Goal: Task Accomplishment & Management: Complete application form

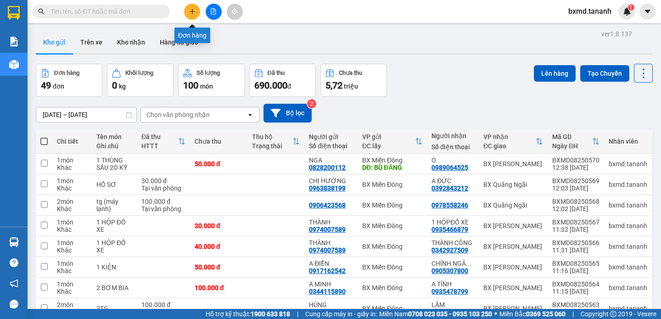
click at [189, 13] on icon "plus" at bounding box center [192, 11] width 6 height 6
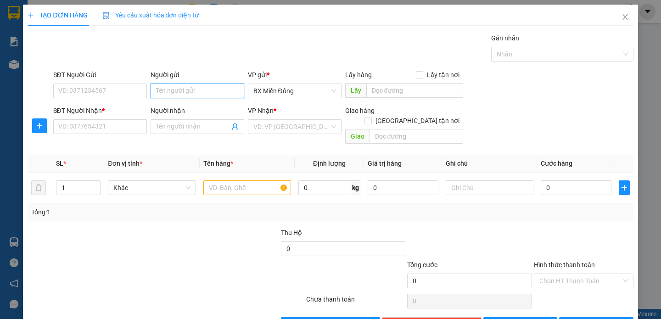
click at [179, 92] on input "Người gửi" at bounding box center [197, 90] width 94 height 15
type input "H"
type input "[PERSON_NAME]"
click at [87, 87] on input "SĐT Người Gửi" at bounding box center [100, 90] width 94 height 15
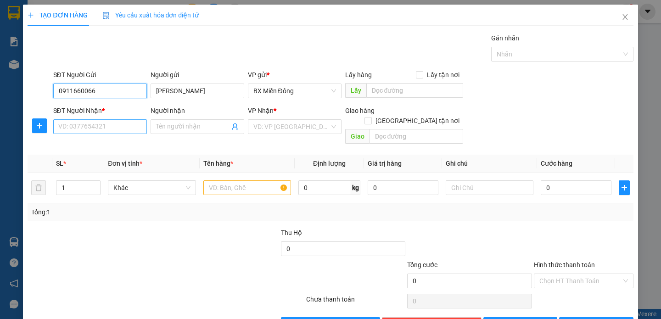
type input "0911660066"
click at [119, 119] on input "SĐT Người Nhận *" at bounding box center [100, 126] width 94 height 15
click at [116, 125] on input "SĐT Người Nhận *" at bounding box center [100, 126] width 94 height 15
type input "0362222769"
click at [213, 122] on input "Người nhận" at bounding box center [192, 127] width 73 height 10
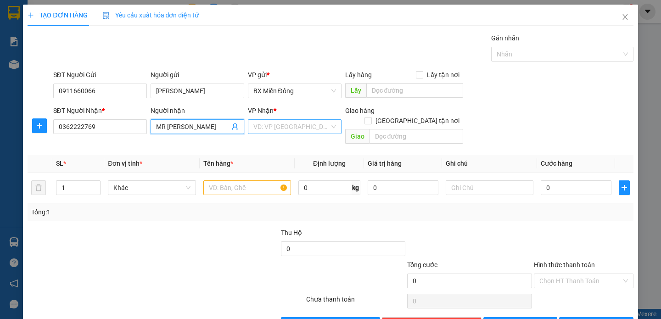
type input "MR [PERSON_NAME]"
click at [291, 131] on input "search" at bounding box center [291, 127] width 76 height 14
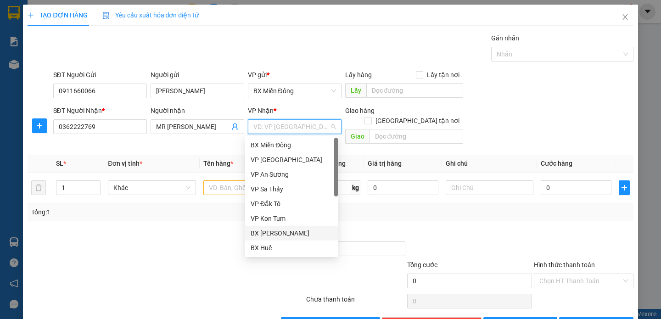
click at [295, 236] on div "BX [PERSON_NAME]" at bounding box center [291, 233] width 82 height 10
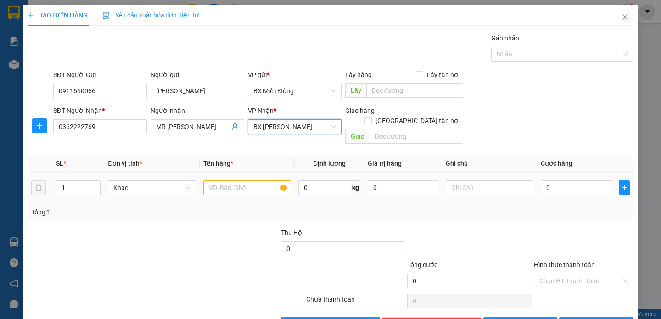
click at [229, 185] on div at bounding box center [247, 187] width 88 height 18
click at [237, 180] on input "text" at bounding box center [247, 187] width 88 height 15
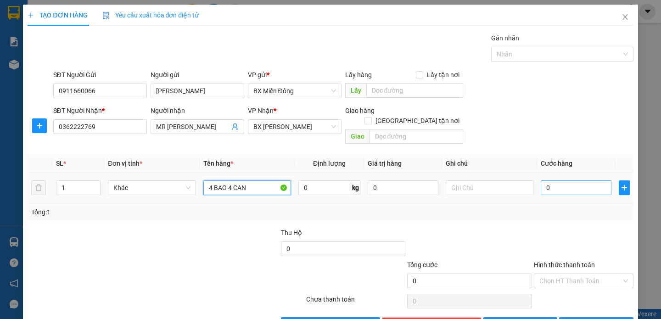
type input "4 BAO 4 CAN"
click at [555, 182] on input "0" at bounding box center [575, 187] width 71 height 15
type input "2"
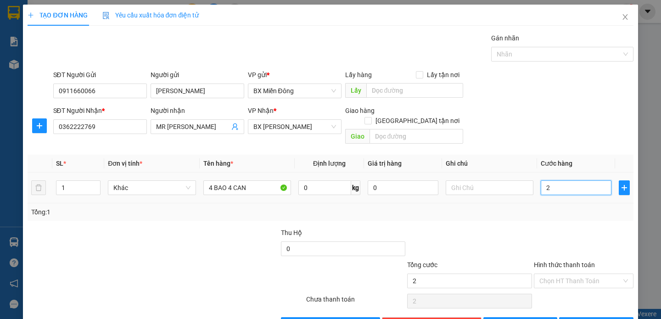
type input "24"
type input "240"
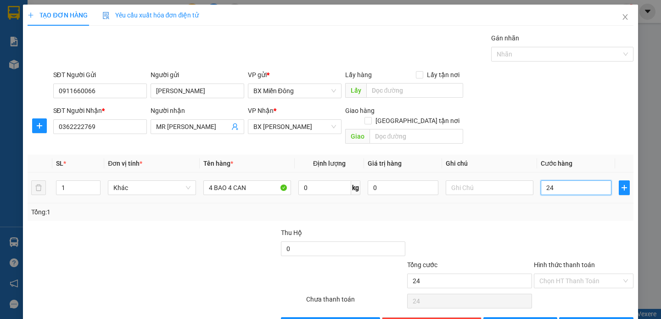
type input "240"
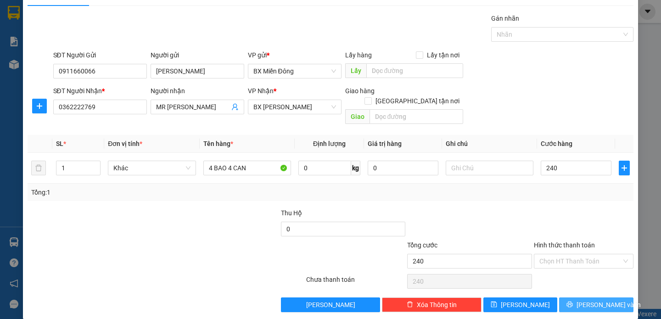
type input "240.000"
click at [615, 297] on button "[PERSON_NAME] và In" at bounding box center [596, 304] width 74 height 15
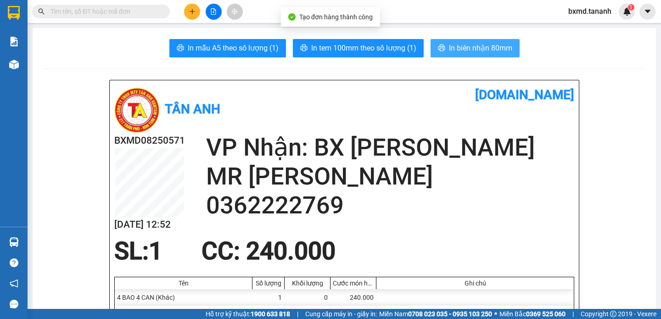
click at [453, 50] on span "In biên nhận 80mm" at bounding box center [480, 47] width 63 height 11
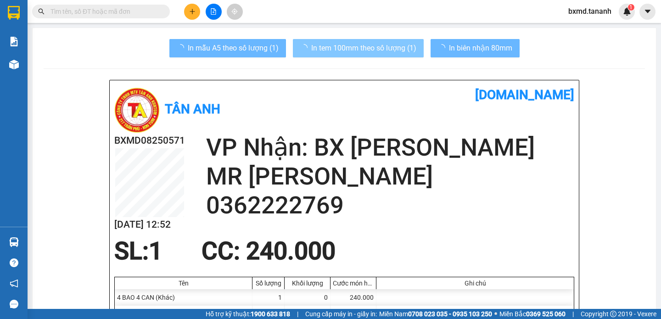
click at [381, 41] on button "In tem 100mm theo số lượng (1)" at bounding box center [358, 48] width 131 height 18
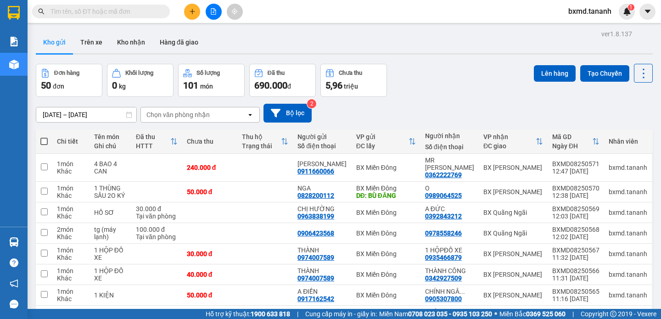
click at [195, 18] on button at bounding box center [192, 12] width 16 height 16
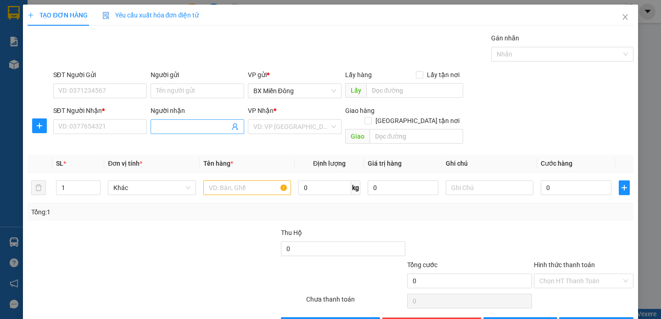
click at [184, 128] on input "Người nhận" at bounding box center [192, 127] width 73 height 10
type input "A LÂM"
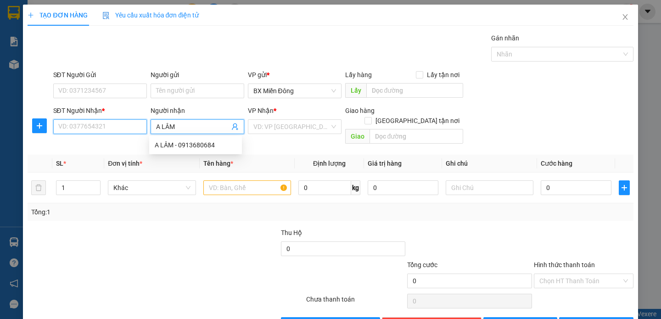
click at [90, 126] on input "SĐT Người Nhận *" at bounding box center [100, 126] width 94 height 15
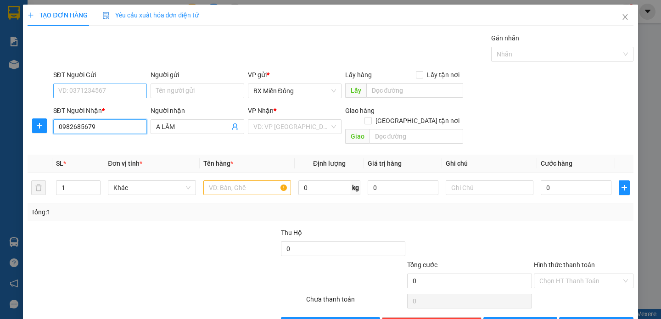
type input "0982685679"
click at [122, 92] on input "SĐT Người Gửi" at bounding box center [100, 90] width 94 height 15
type input "0904593487"
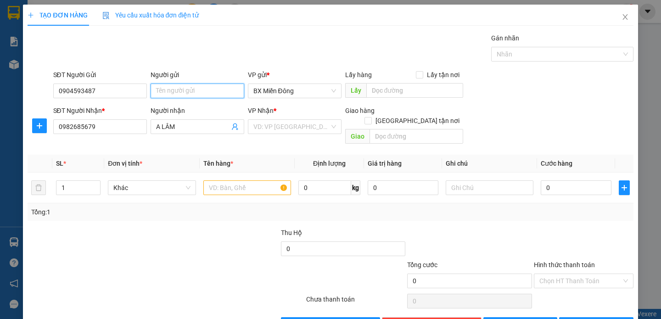
click at [156, 94] on input "Người gửi" at bounding box center [197, 90] width 94 height 15
type input "QUÂN"
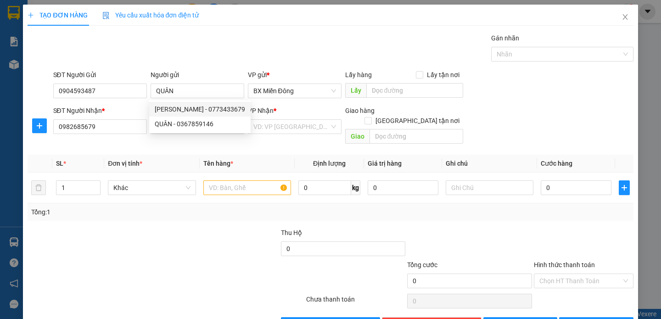
click at [233, 235] on div at bounding box center [216, 244] width 127 height 32
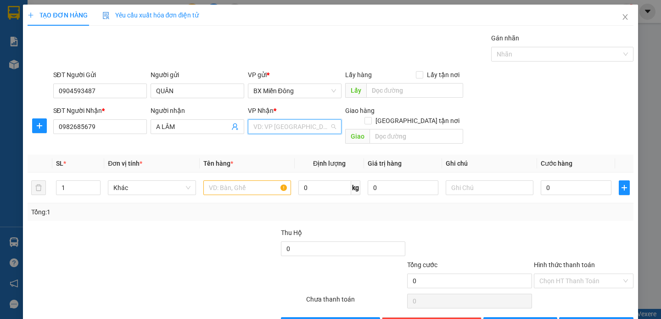
click at [294, 130] on input "search" at bounding box center [291, 127] width 76 height 14
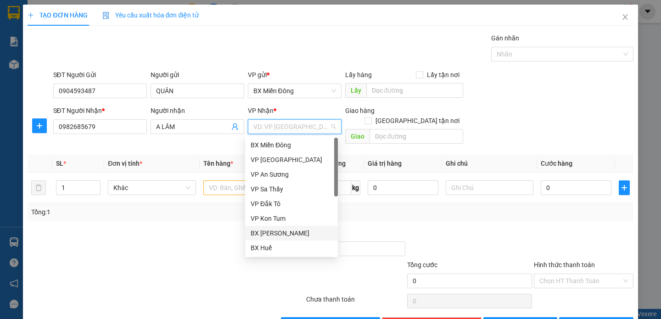
click at [303, 233] on div "BX [PERSON_NAME]" at bounding box center [291, 233] width 82 height 10
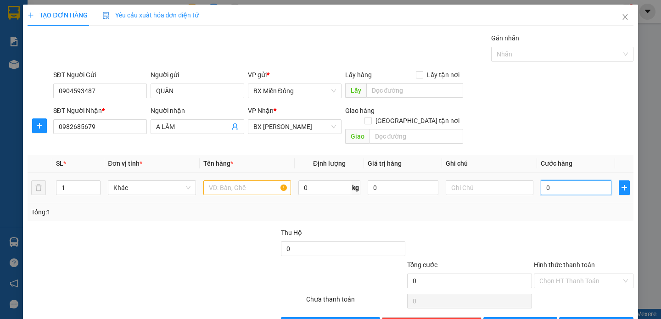
drag, startPoint x: 541, startPoint y: 179, endPoint x: 554, endPoint y: 184, distance: 14.2
click at [541, 180] on input "0" at bounding box center [575, 187] width 71 height 15
type input "4"
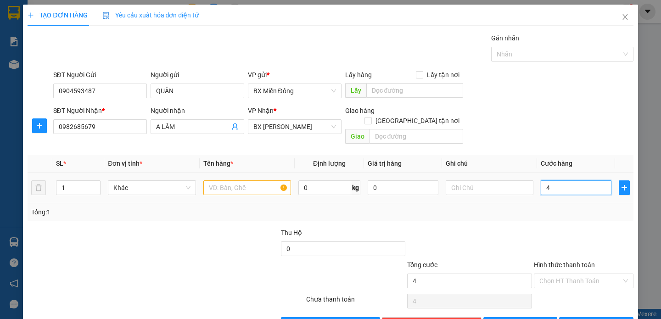
type input "40"
type input "40.000"
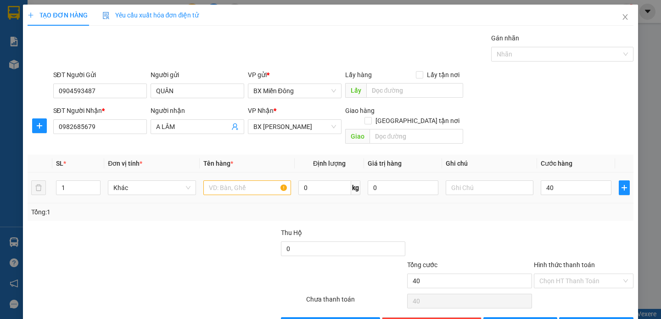
type input "40.000"
click at [231, 185] on td at bounding box center [247, 187] width 95 height 31
click at [233, 180] on input "text" at bounding box center [247, 187] width 88 height 15
type input "1 CỤC"
click at [602, 318] on span "[PERSON_NAME] và In" at bounding box center [608, 324] width 64 height 10
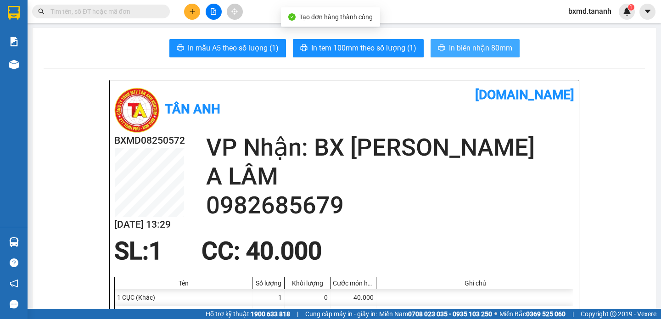
click at [481, 49] on span "In biên nhận 80mm" at bounding box center [480, 47] width 63 height 11
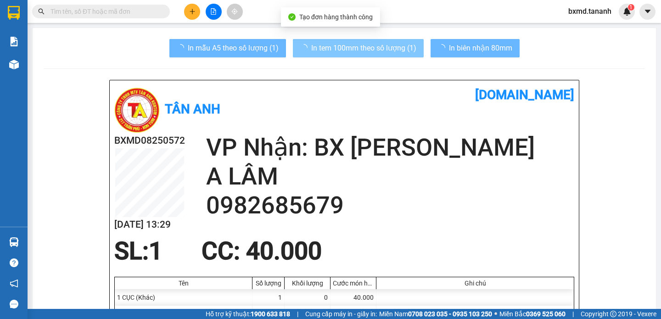
click at [371, 44] on button "In tem 100mm theo số lượng (1)" at bounding box center [358, 48] width 131 height 18
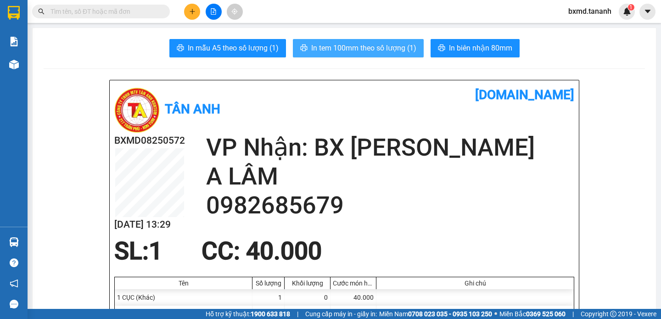
click at [372, 45] on span "In tem 100mm theo số lượng (1)" at bounding box center [363, 47] width 105 height 11
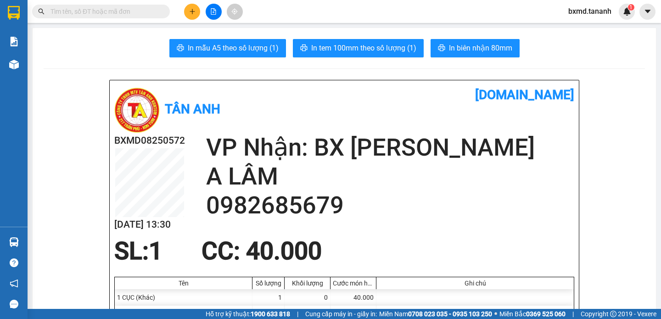
click at [190, 4] on button at bounding box center [192, 12] width 16 height 16
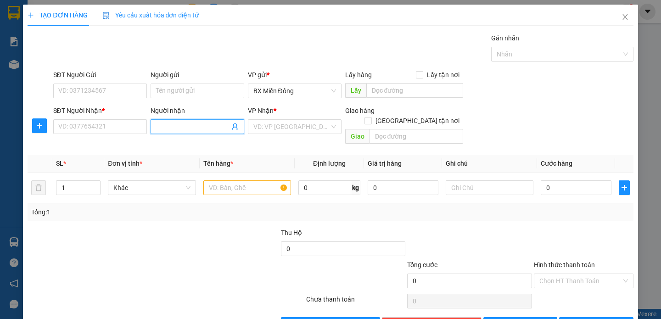
click at [188, 130] on span at bounding box center [197, 126] width 94 height 15
type input "[PERSON_NAME]"
click at [119, 130] on input "SĐT Người Nhận *" at bounding box center [100, 126] width 94 height 15
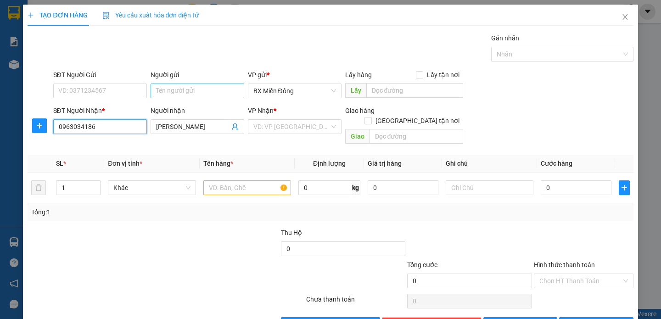
type input "0963034186"
click at [195, 86] on input "Người gửi" at bounding box center [197, 90] width 94 height 15
type input "B"
type input ","
type input "MISO"
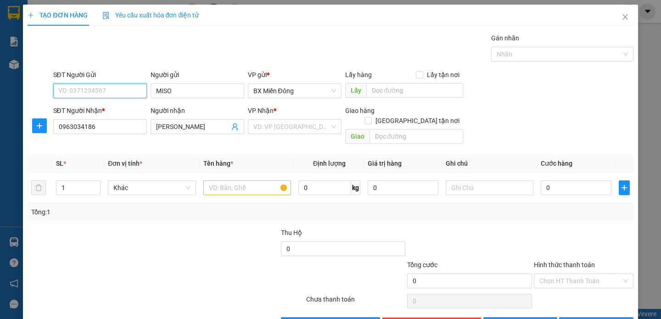
click at [126, 91] on input "SĐT Người Gửi" at bounding box center [100, 90] width 94 height 15
type input "0909589712"
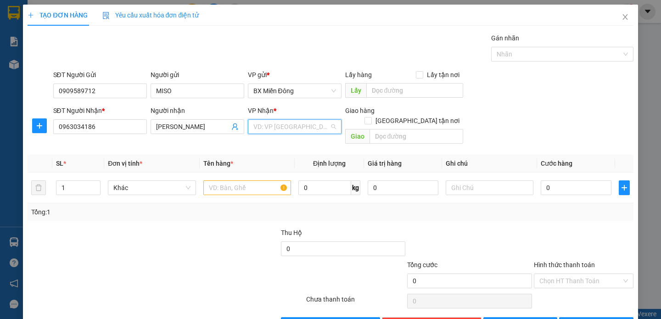
drag, startPoint x: 311, startPoint y: 128, endPoint x: 306, endPoint y: 133, distance: 7.8
click at [310, 129] on input "search" at bounding box center [291, 127] width 76 height 14
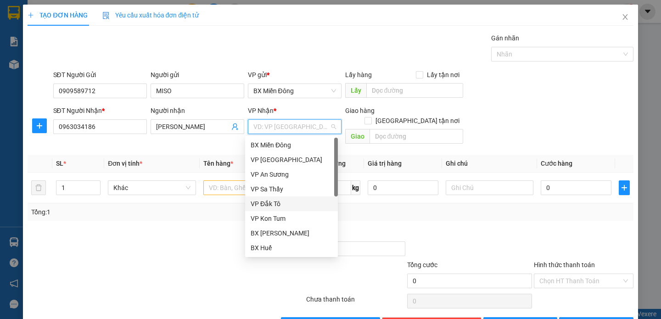
scroll to position [102, 0]
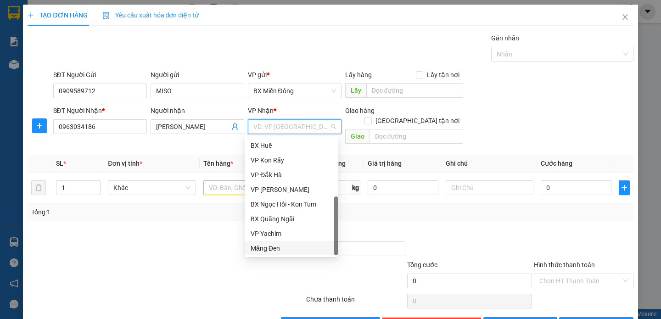
click at [283, 248] on div "Măng Đen" at bounding box center [291, 248] width 82 height 10
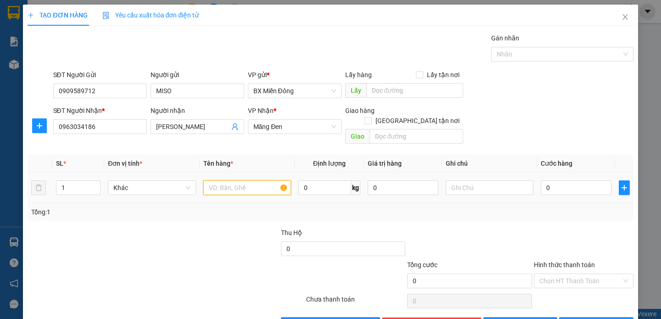
click at [234, 182] on input "text" at bounding box center [247, 187] width 88 height 15
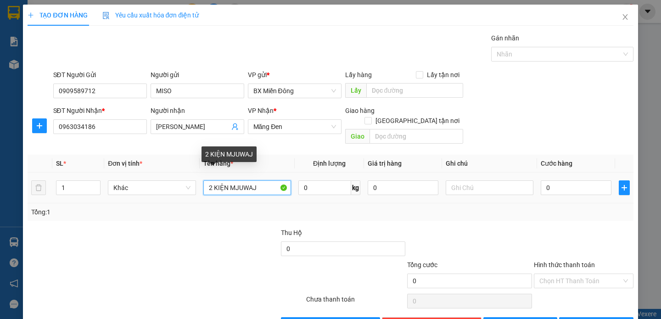
click at [261, 182] on input "2 KIỆN MJUWAJ" at bounding box center [247, 187] width 88 height 15
type input "2 KIỆN NHỰA"
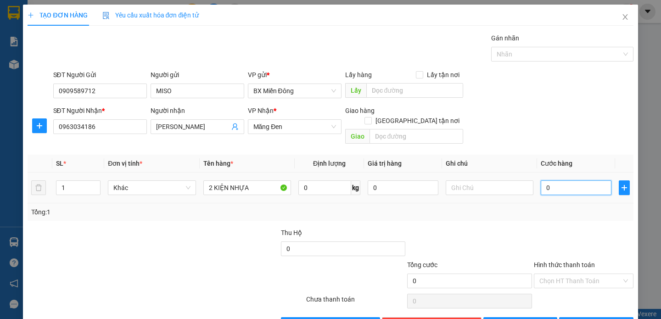
click at [549, 180] on input "0" at bounding box center [575, 187] width 71 height 15
type input "2"
type input "20"
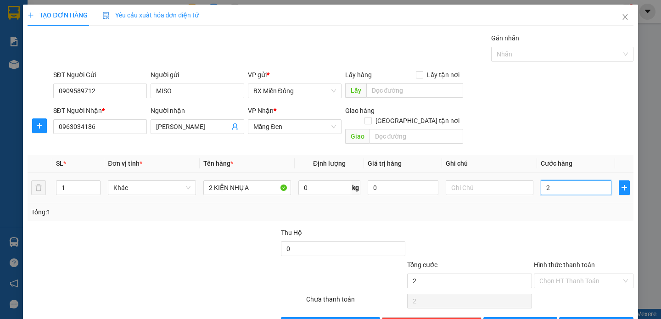
type input "20"
type input "200"
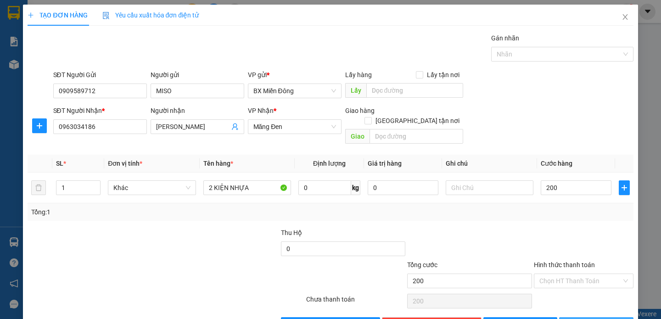
type input "200.000"
click at [592, 318] on span "[PERSON_NAME] và In" at bounding box center [608, 324] width 64 height 10
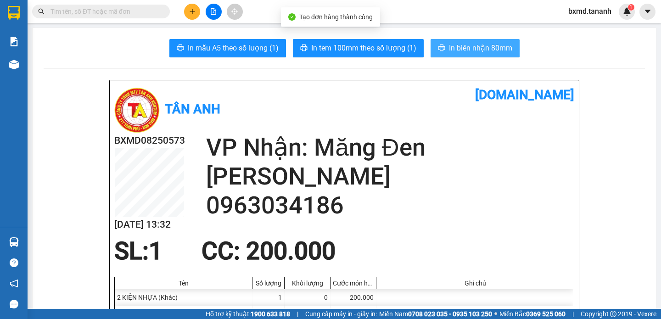
click at [486, 53] on span "In biên nhận 80mm" at bounding box center [480, 47] width 63 height 11
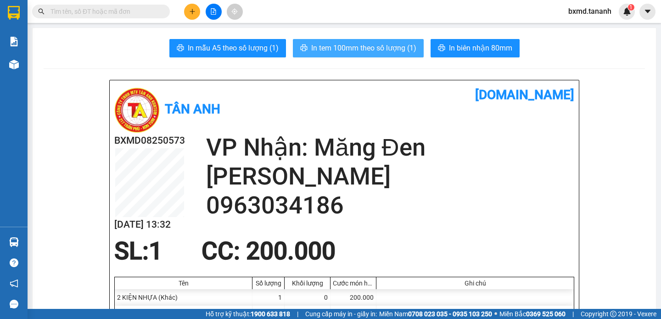
click at [402, 52] on span "In tem 100mm theo số lượng (1)" at bounding box center [363, 47] width 105 height 11
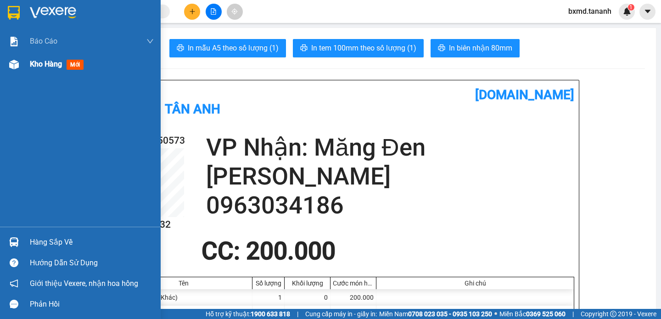
click at [15, 64] on img at bounding box center [14, 65] width 10 height 10
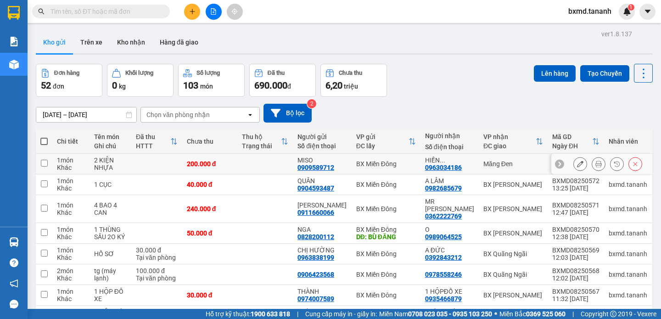
click at [577, 167] on icon at bounding box center [580, 164] width 6 height 6
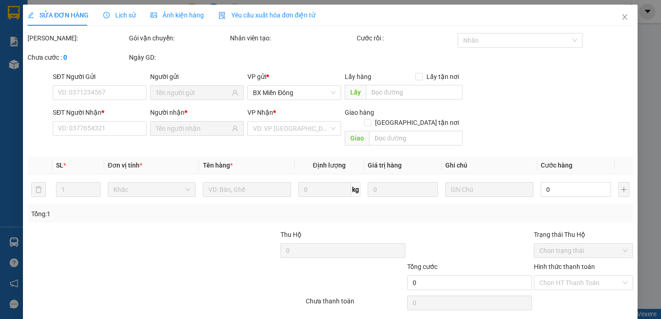
type input "0909589712"
type input "0963034186"
type input "200.000"
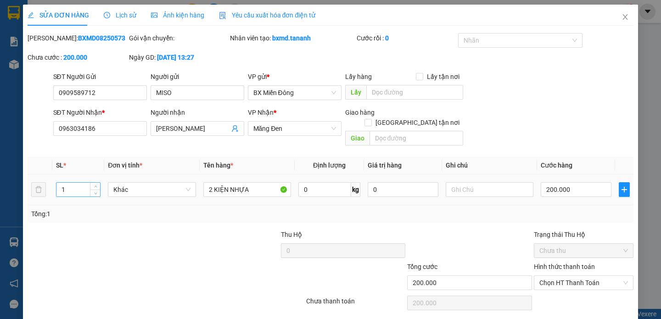
click at [78, 183] on input "1" at bounding box center [78, 190] width 44 height 14
type input "2"
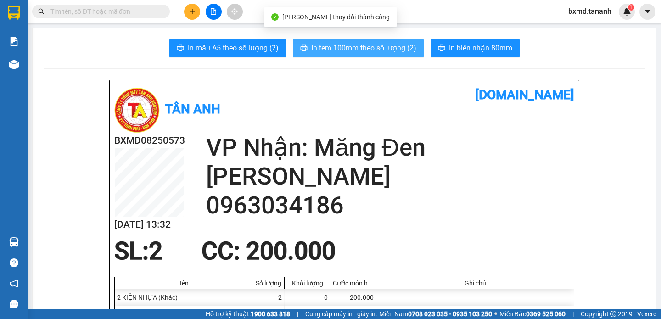
click at [391, 55] on button "In tem 100mm theo số lượng (2)" at bounding box center [358, 48] width 131 height 18
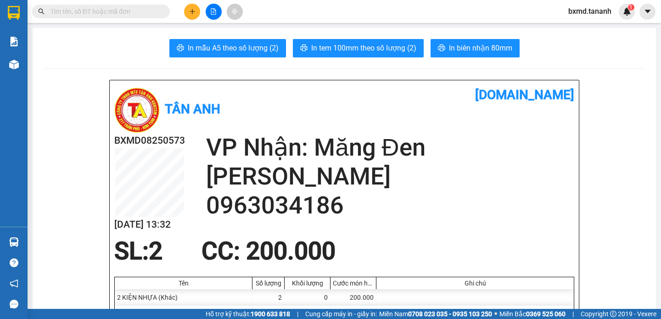
click at [192, 11] on icon "plus" at bounding box center [191, 11] width 5 height 0
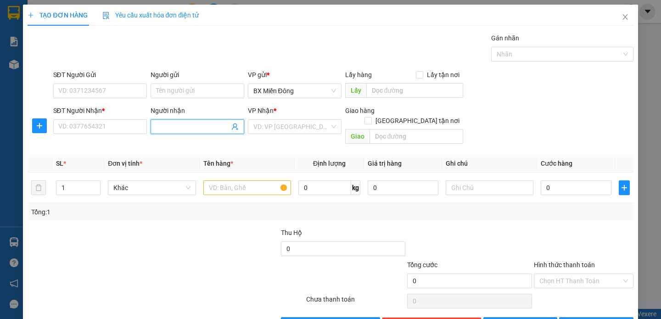
click at [156, 126] on input "Người nhận" at bounding box center [192, 127] width 73 height 10
type input "LAN ANH"
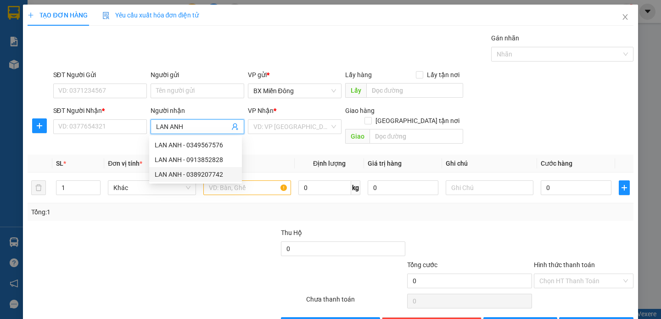
click at [199, 177] on div "LAN ANH - 0389207742" at bounding box center [196, 174] width 82 height 10
type input "0389207742"
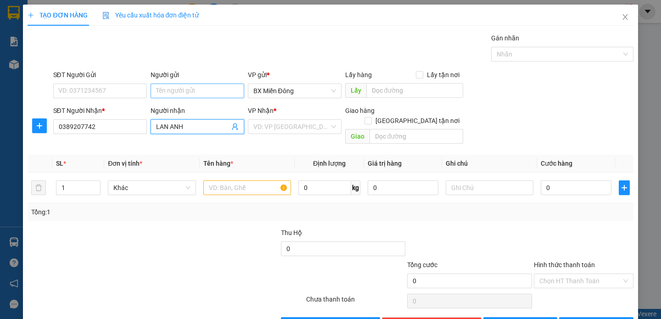
type input "LAN ANH"
click at [189, 91] on input "Người gửi" at bounding box center [197, 90] width 94 height 15
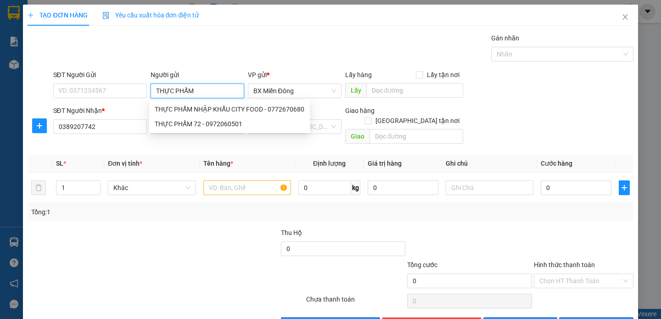
type input "THỰC PHẨM"
click at [184, 123] on div "THỰC PHẨM 72 - 0972060501" at bounding box center [230, 124] width 150 height 10
type input "0972060501"
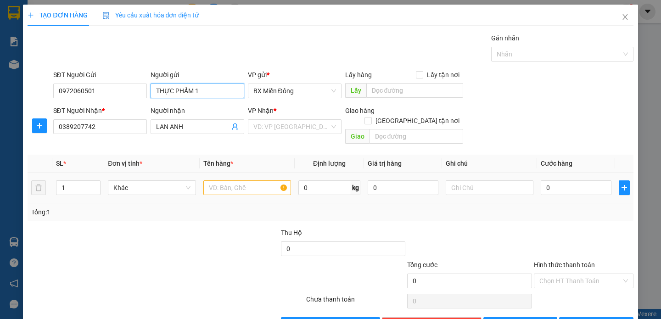
type input "THỰC PHẨM 1"
click at [257, 180] on input "text" at bounding box center [247, 187] width 88 height 15
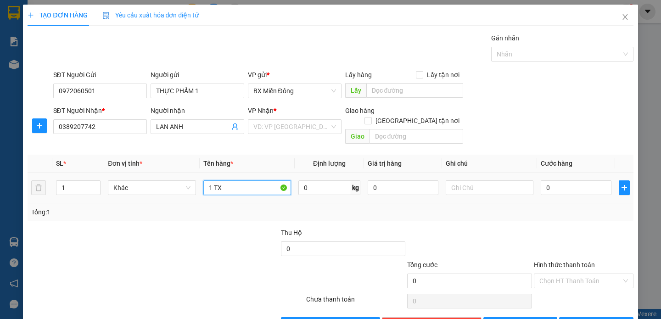
type input "1 TX"
type input "1"
type input "10"
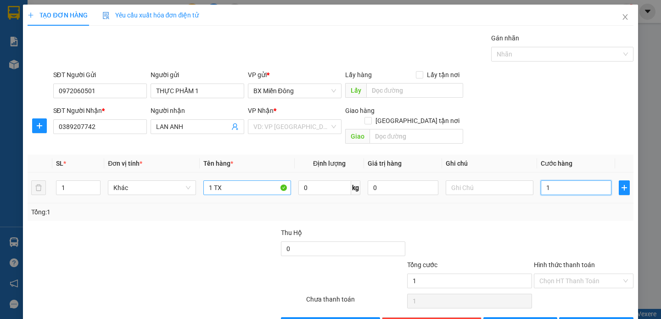
type input "10"
type input "100"
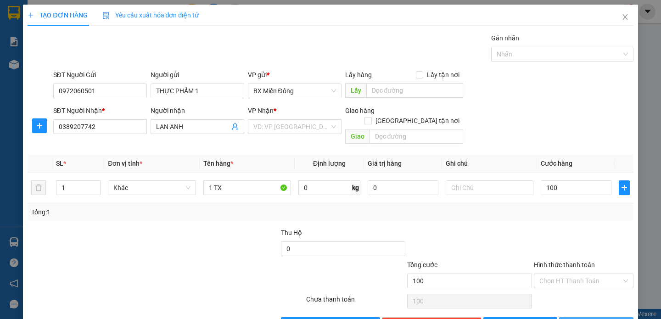
type input "100.000"
click at [600, 318] on span "[PERSON_NAME] và In" at bounding box center [608, 324] width 64 height 10
drag, startPoint x: 299, startPoint y: 128, endPoint x: 333, endPoint y: 215, distance: 93.4
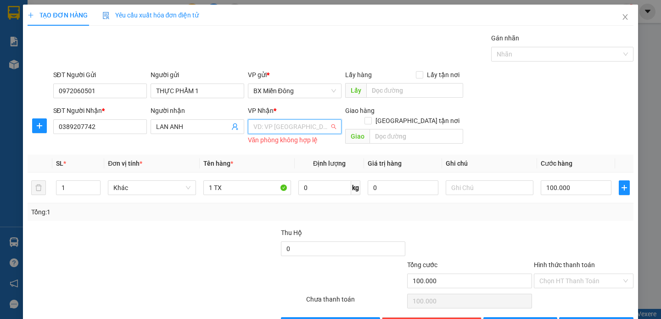
click at [299, 129] on input "search" at bounding box center [291, 127] width 76 height 14
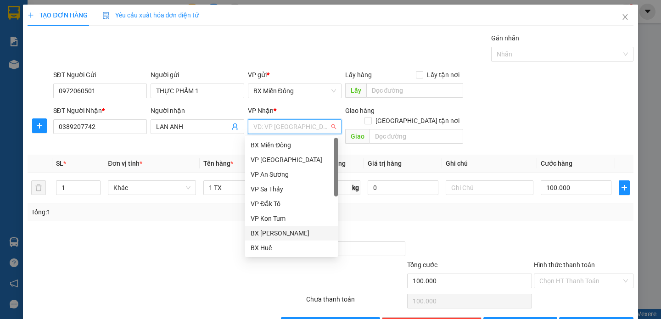
click at [308, 236] on div "BX [PERSON_NAME]" at bounding box center [291, 233] width 82 height 10
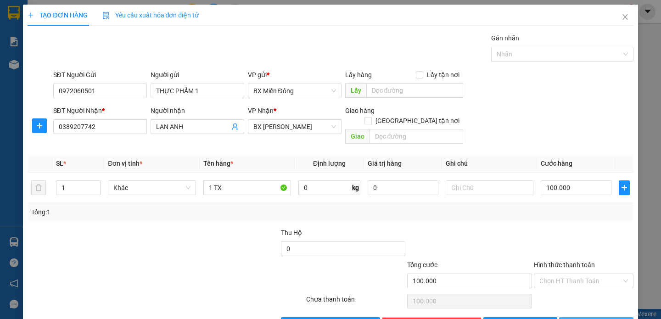
drag, startPoint x: 610, startPoint y: 304, endPoint x: 610, endPoint y: 309, distance: 5.5
click at [610, 309] on div "Transit Pickup Surcharge Ids Transit Deliver Surcharge Ids Transit Deliver Surc…" at bounding box center [330, 182] width 605 height 299
click at [610, 317] on button "[PERSON_NAME] và In" at bounding box center [596, 324] width 74 height 15
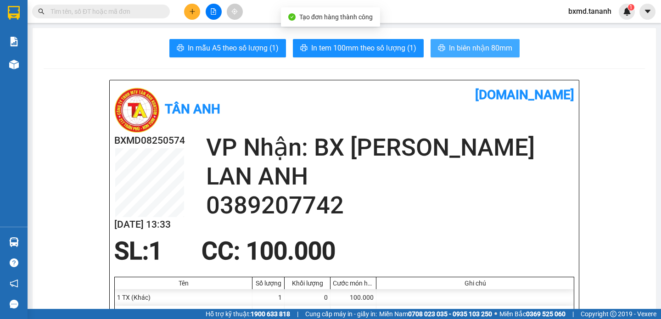
click at [491, 52] on span "In biên nhận 80mm" at bounding box center [480, 47] width 63 height 11
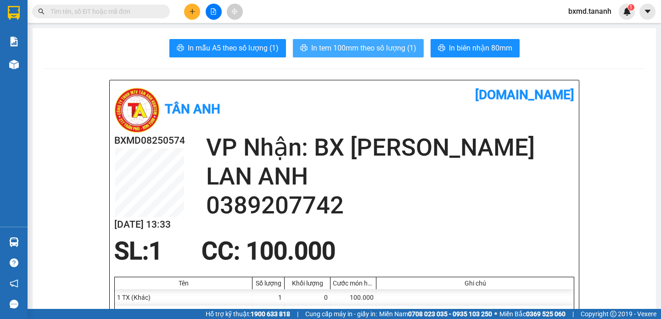
click at [340, 50] on span "In tem 100mm theo số lượng (1)" at bounding box center [363, 47] width 105 height 11
